Goal: Find specific page/section: Find specific page/section

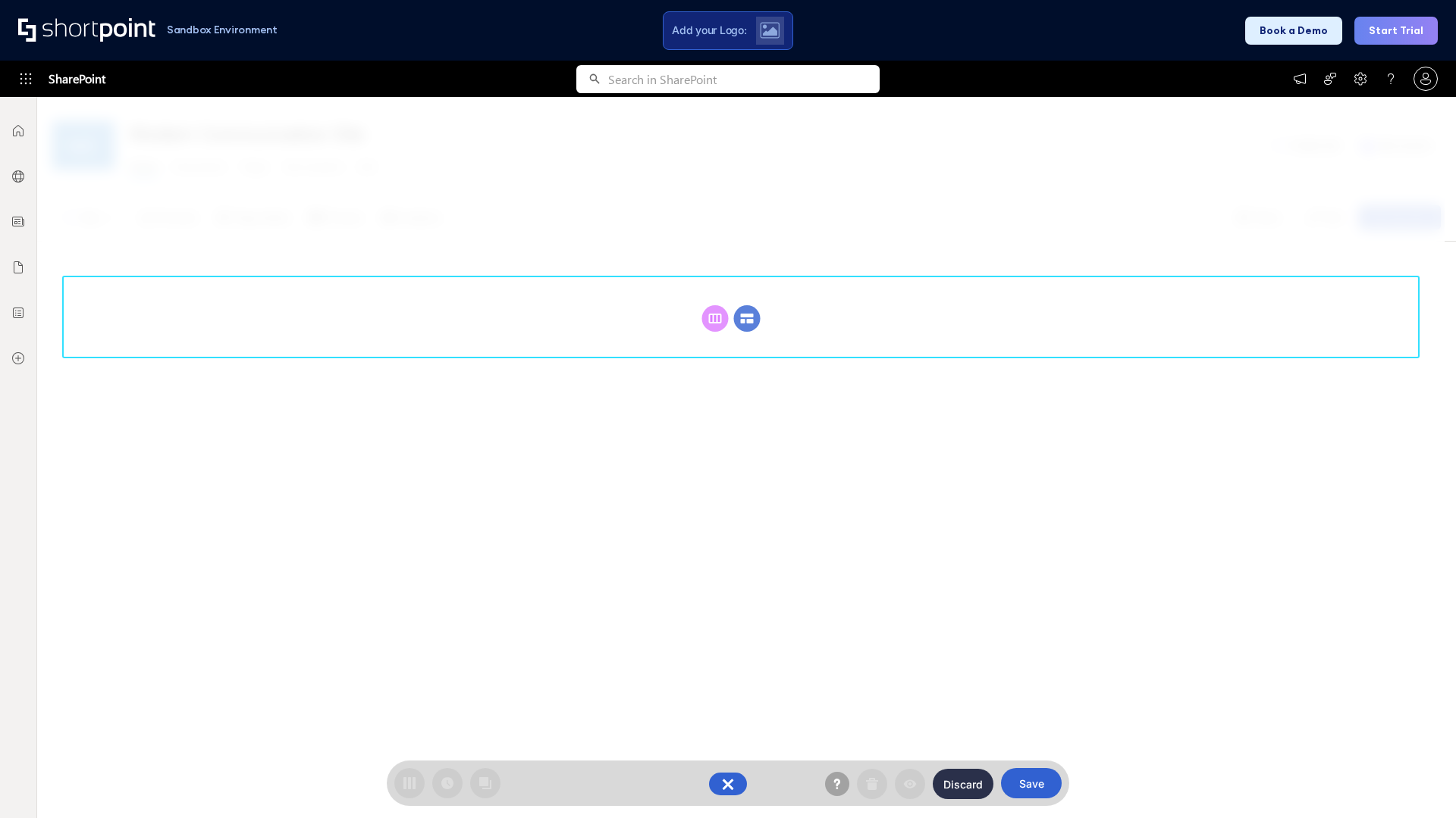
scroll to position [208, 0]
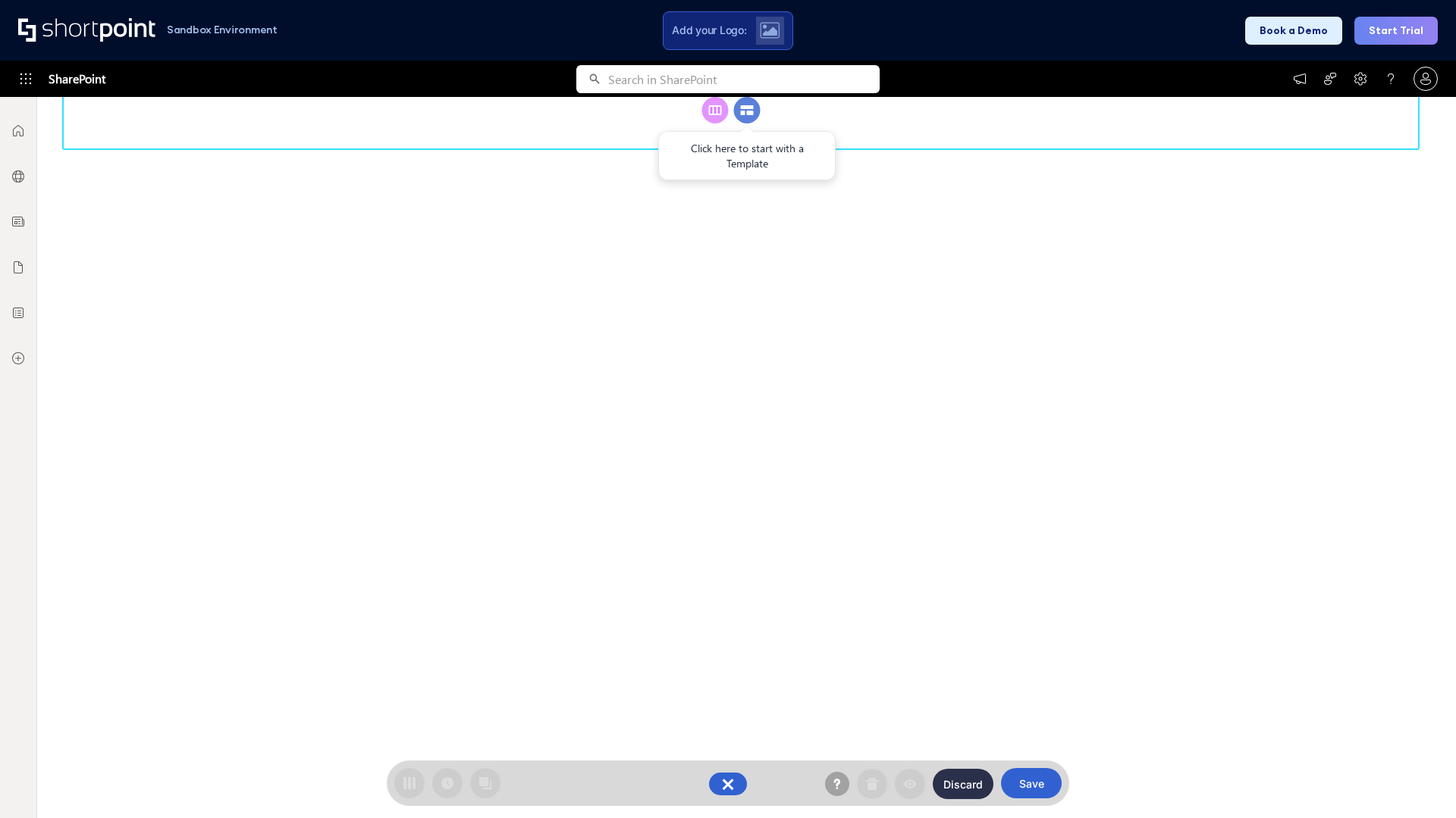
click at [747, 124] on circle at bounding box center [747, 110] width 27 height 27
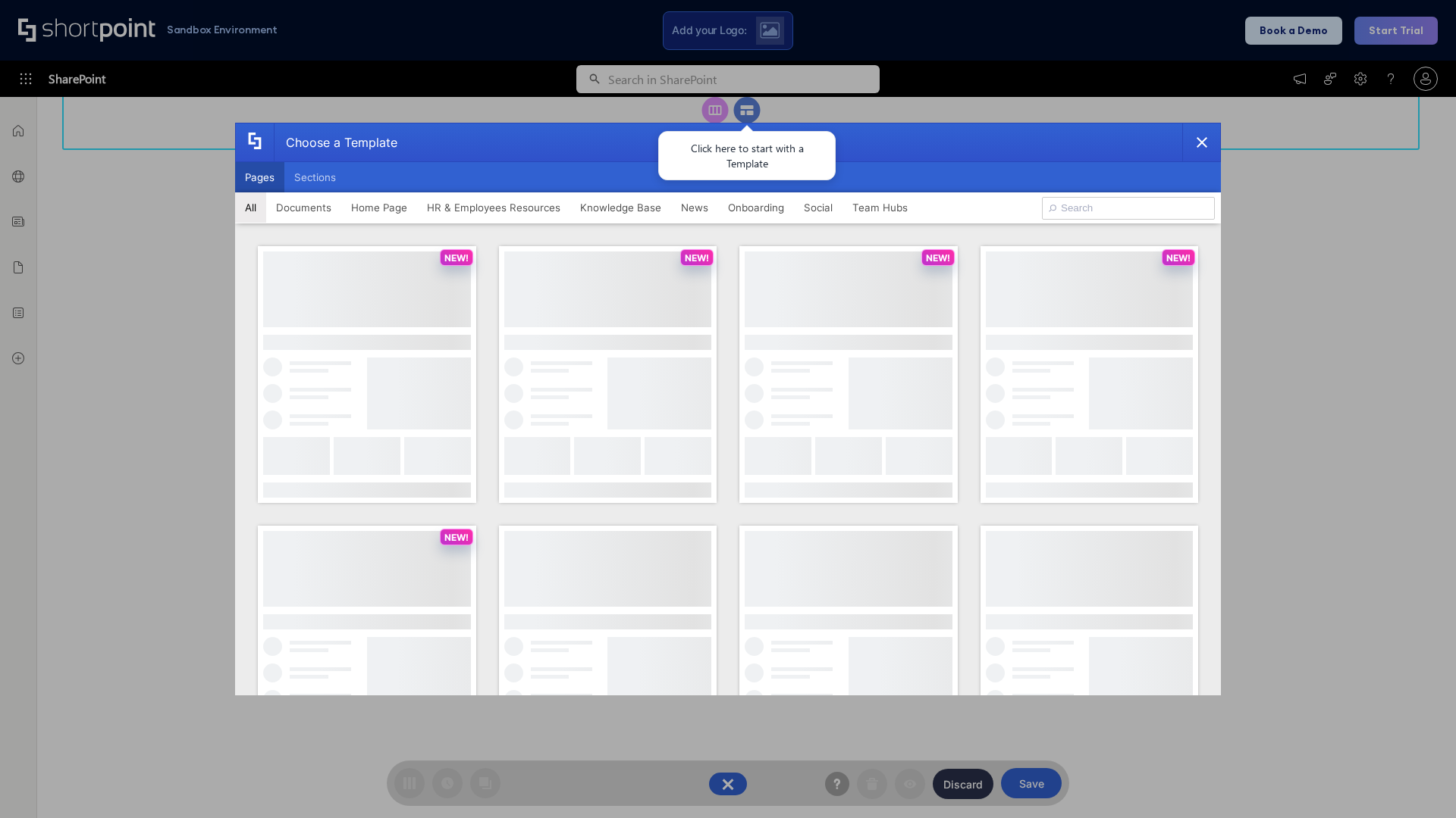
scroll to position [0, 0]
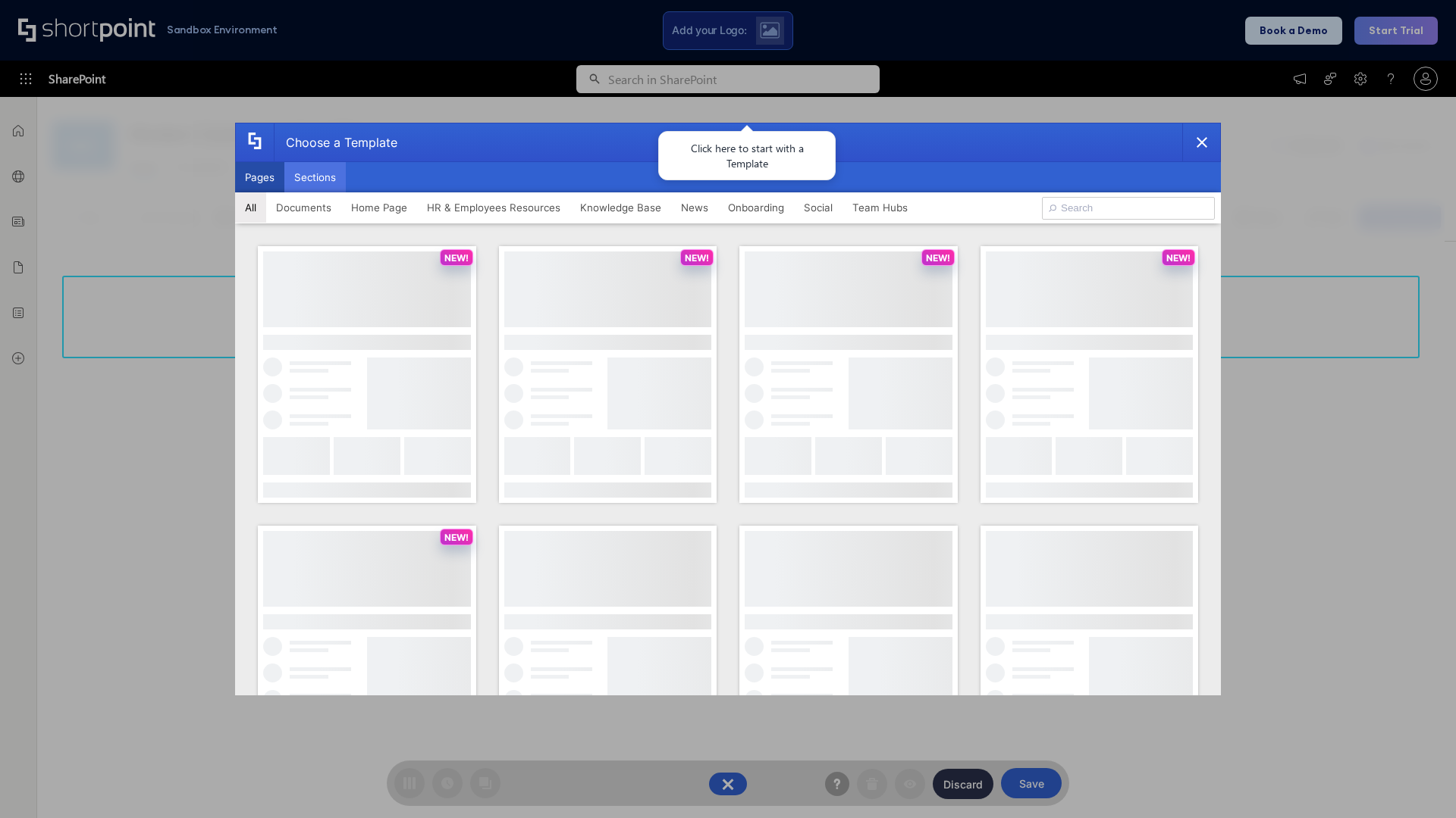
click at [315, 177] on button "Sections" at bounding box center [315, 177] width 61 height 30
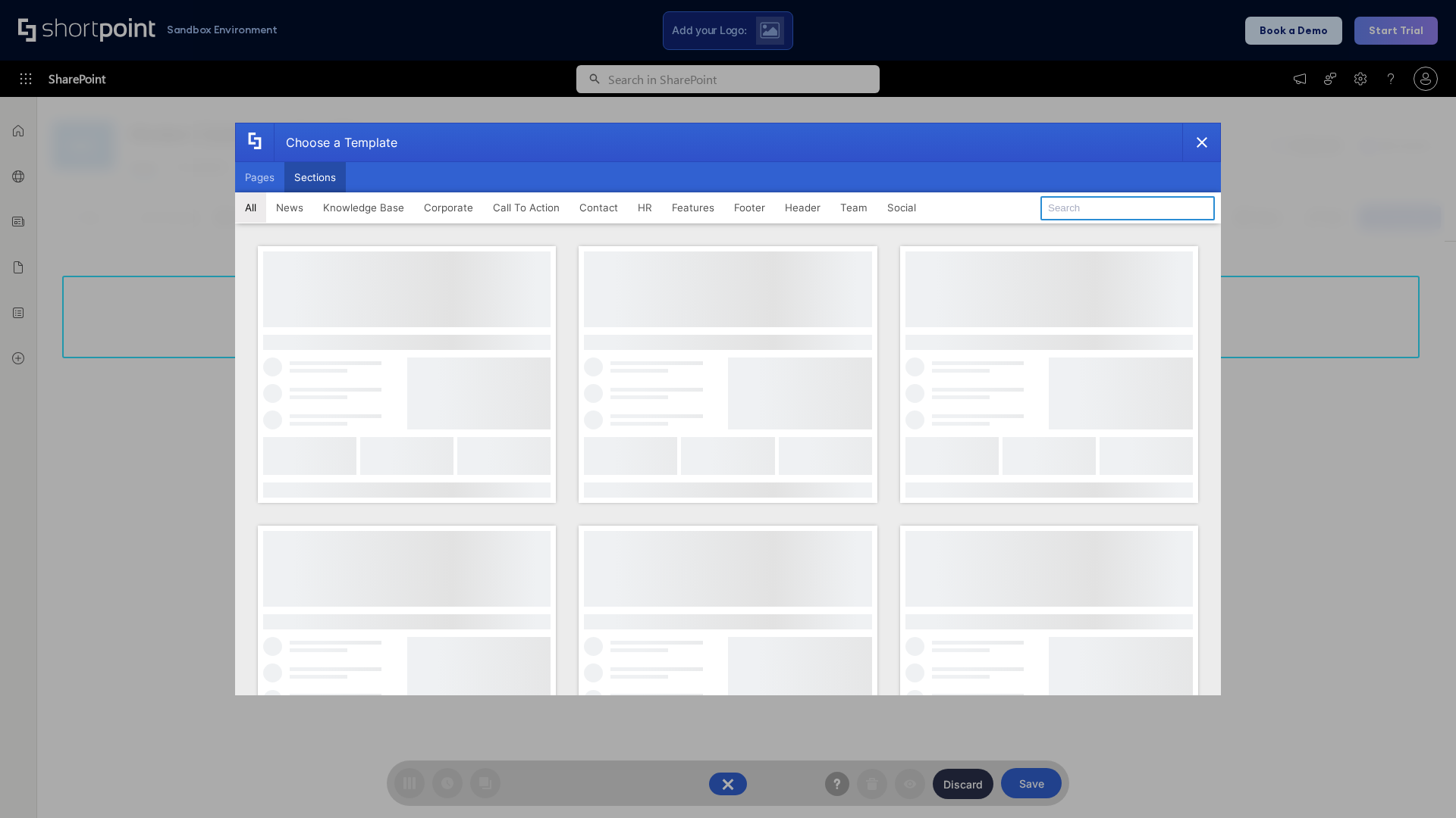
type input "Knowledge Base"
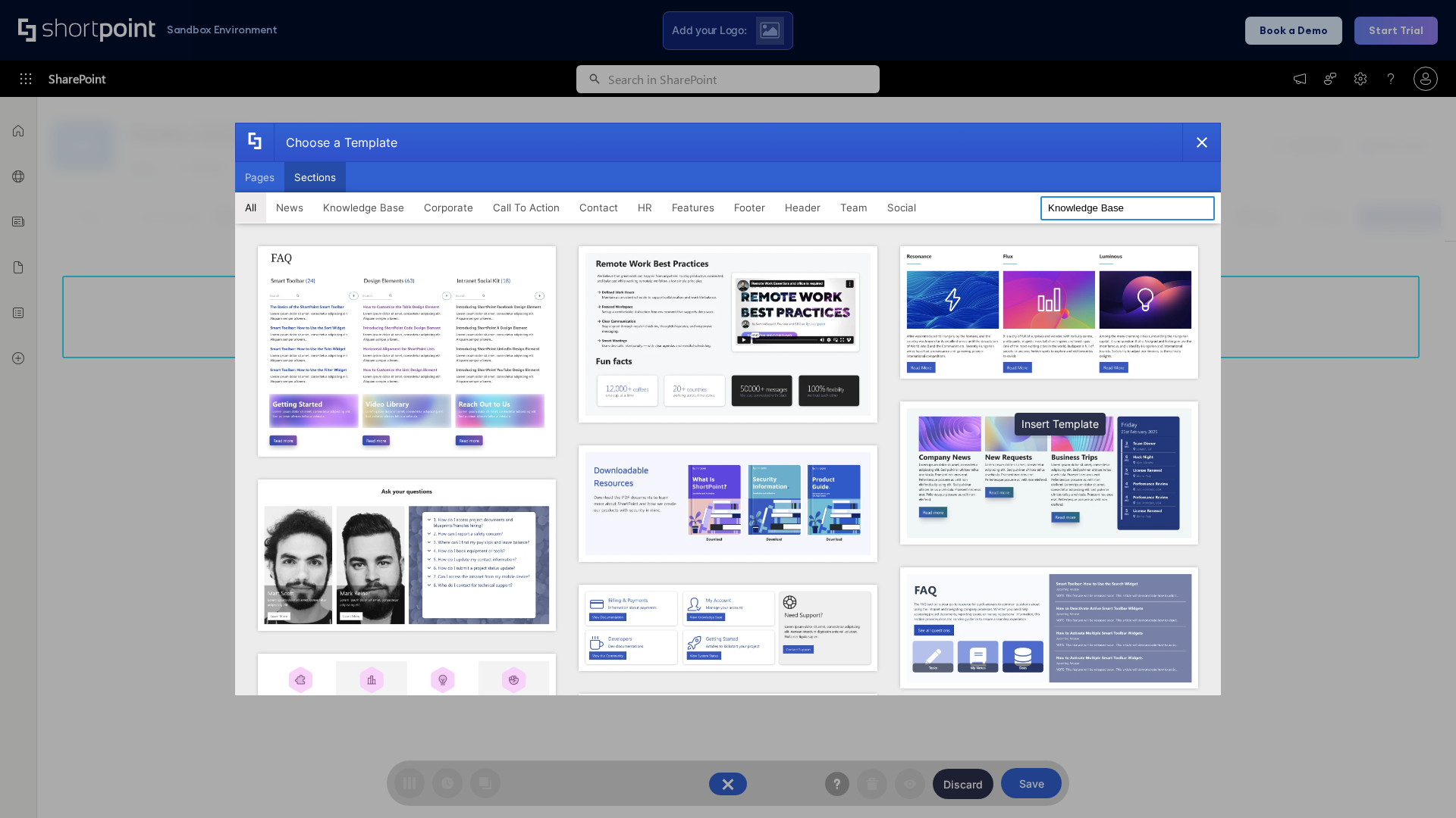
scroll to position [348, 0]
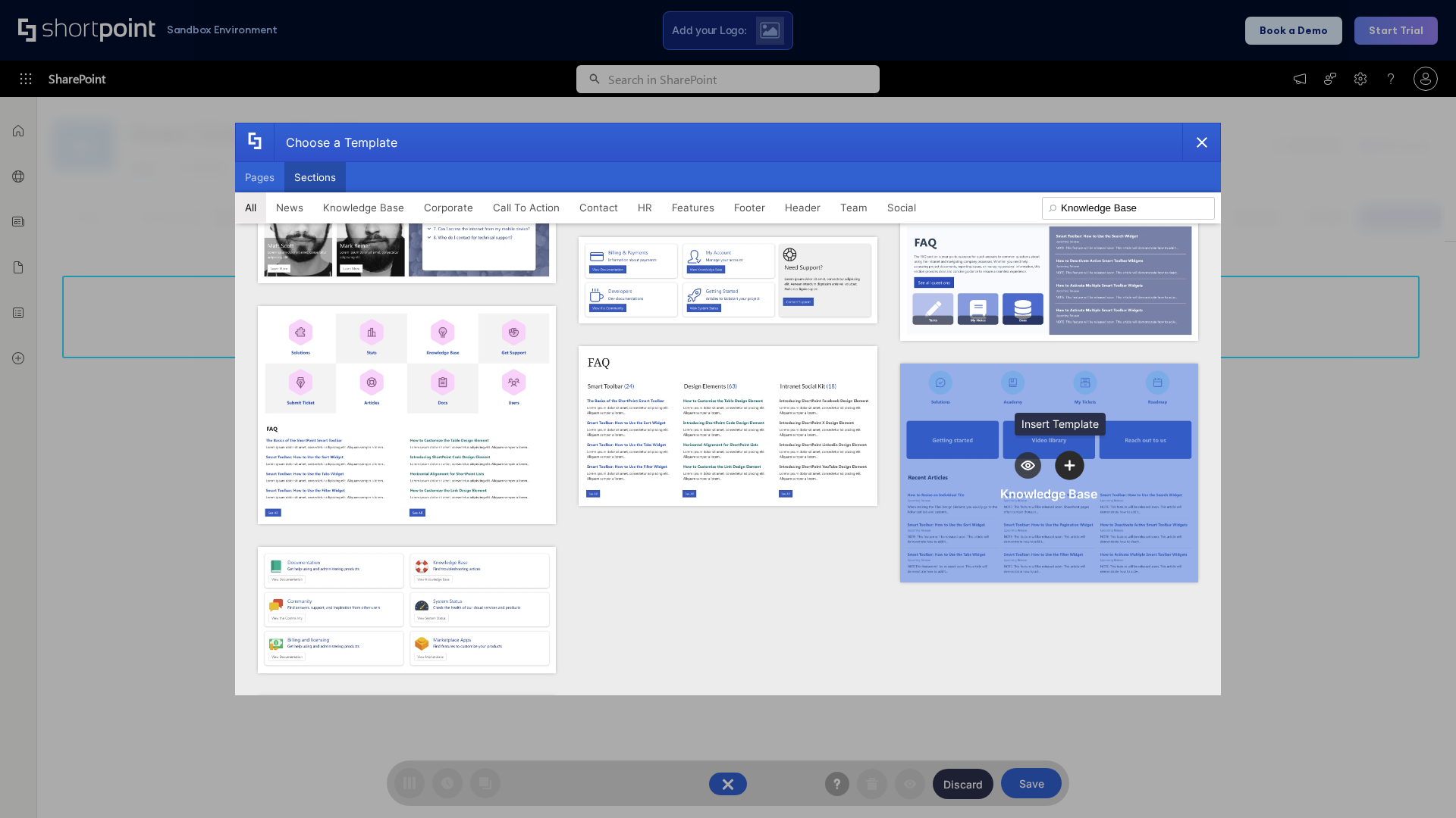
click at [1064, 460] on icon "template selector" at bounding box center [1069, 465] width 11 height 11
